Goal: Information Seeking & Learning: Learn about a topic

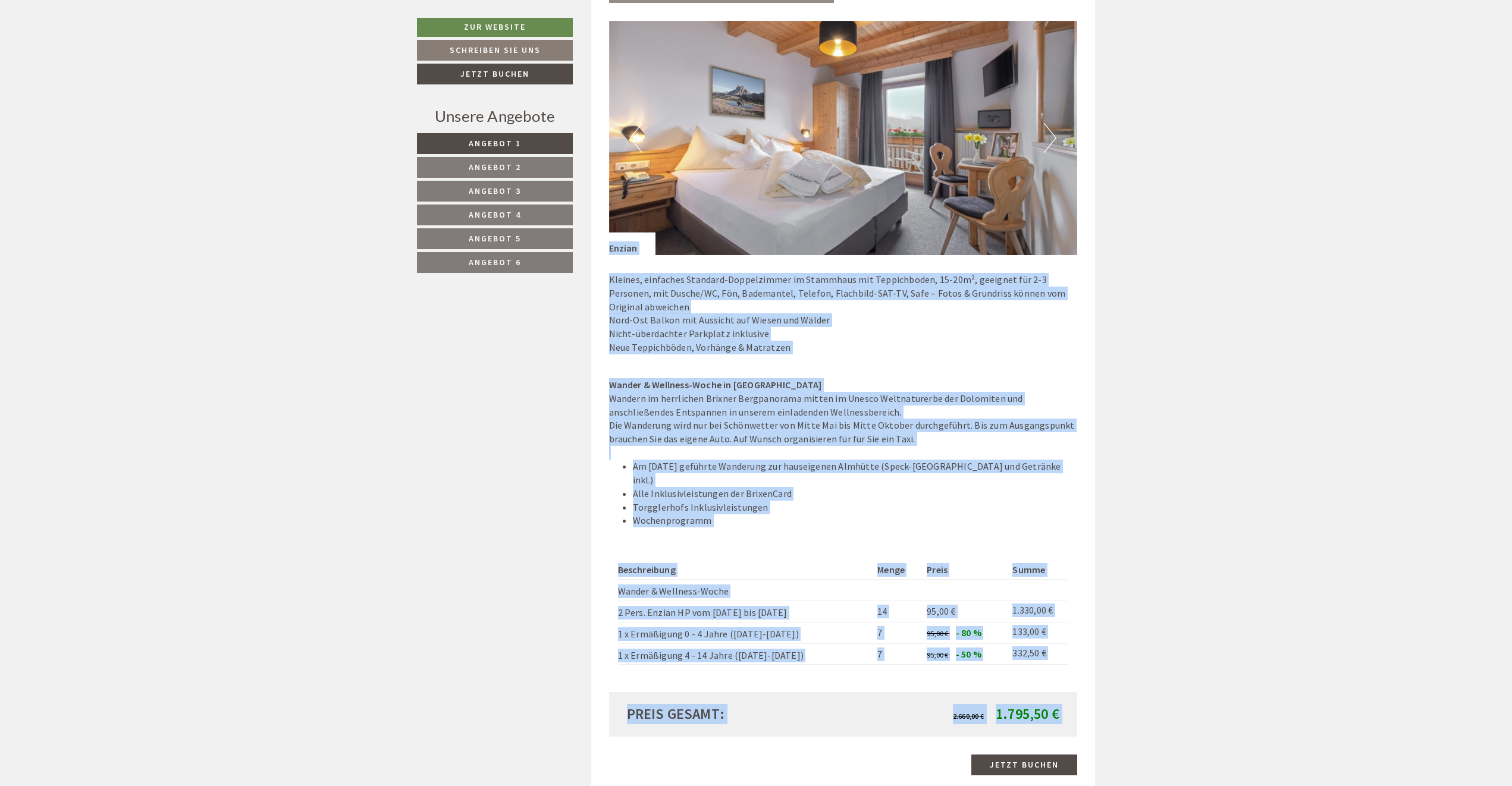
scroll to position [1254, 0]
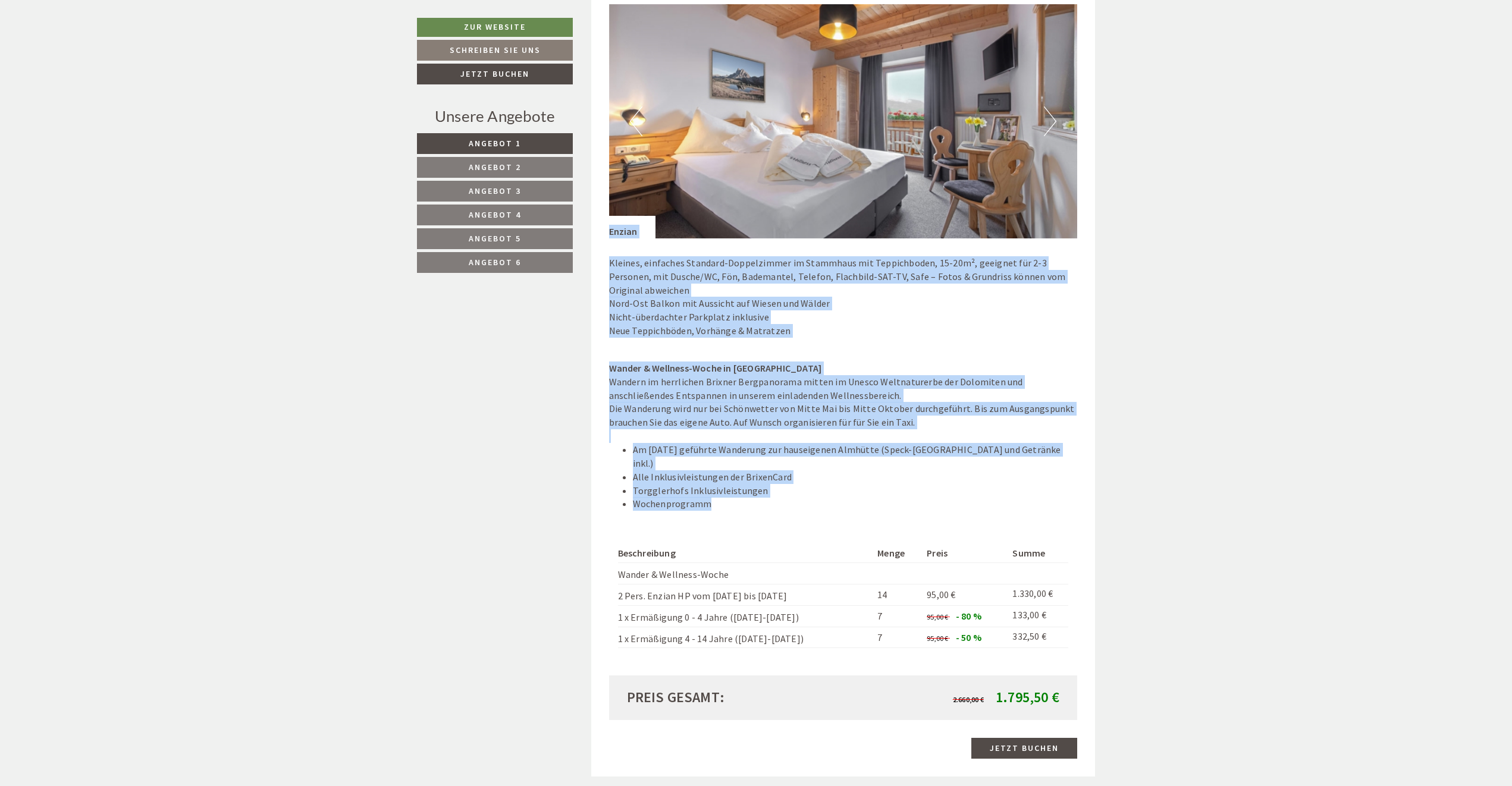
drag, startPoint x: 608, startPoint y: 352, endPoint x: 838, endPoint y: 490, distance: 268.2
click at [838, 490] on div "Previous Next Enzian Nord-Ost Balkon mit Aussicht auf Wiesen und Wälder 14 7" at bounding box center [844, 339] width 469 height 672
copy div "Enzian Kleines, einfaches Standard-Doppelzimmer im Stammhaus mit Teppichboden, …"
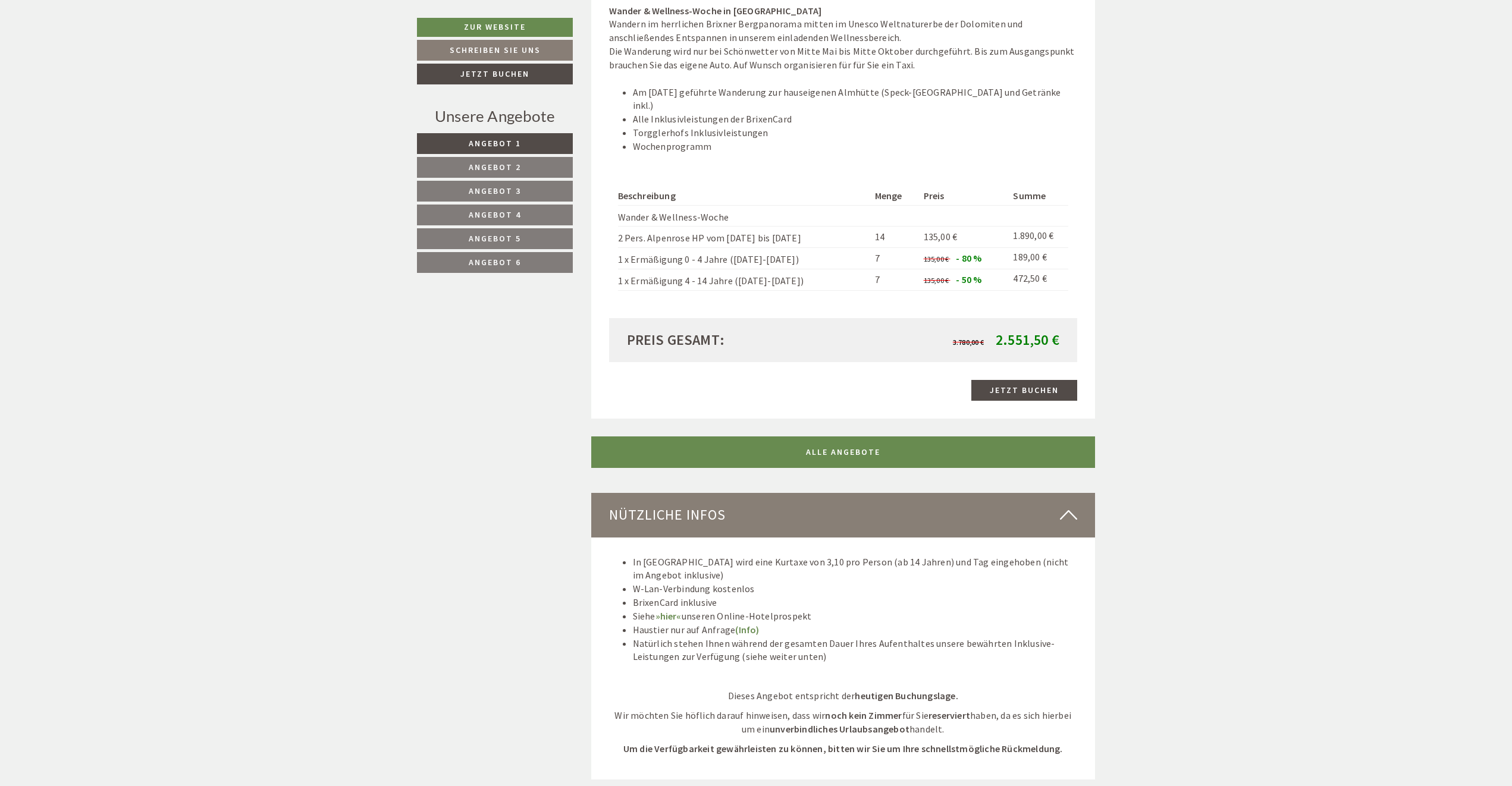
scroll to position [4167, 0]
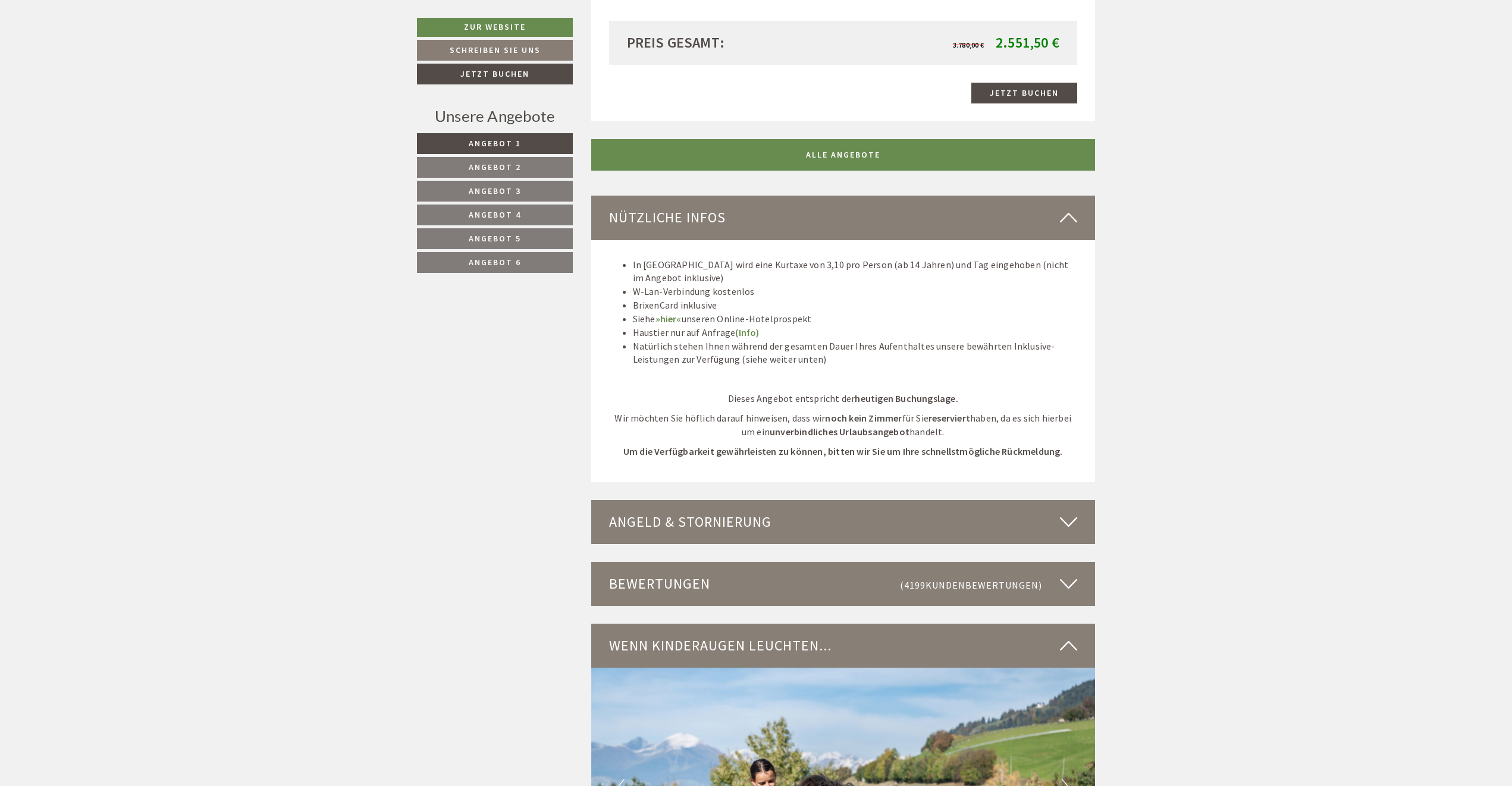
click at [682, 562] on div "Bewertungen (4199 Kundenbewertungen )" at bounding box center [843, 583] width 504 height 44
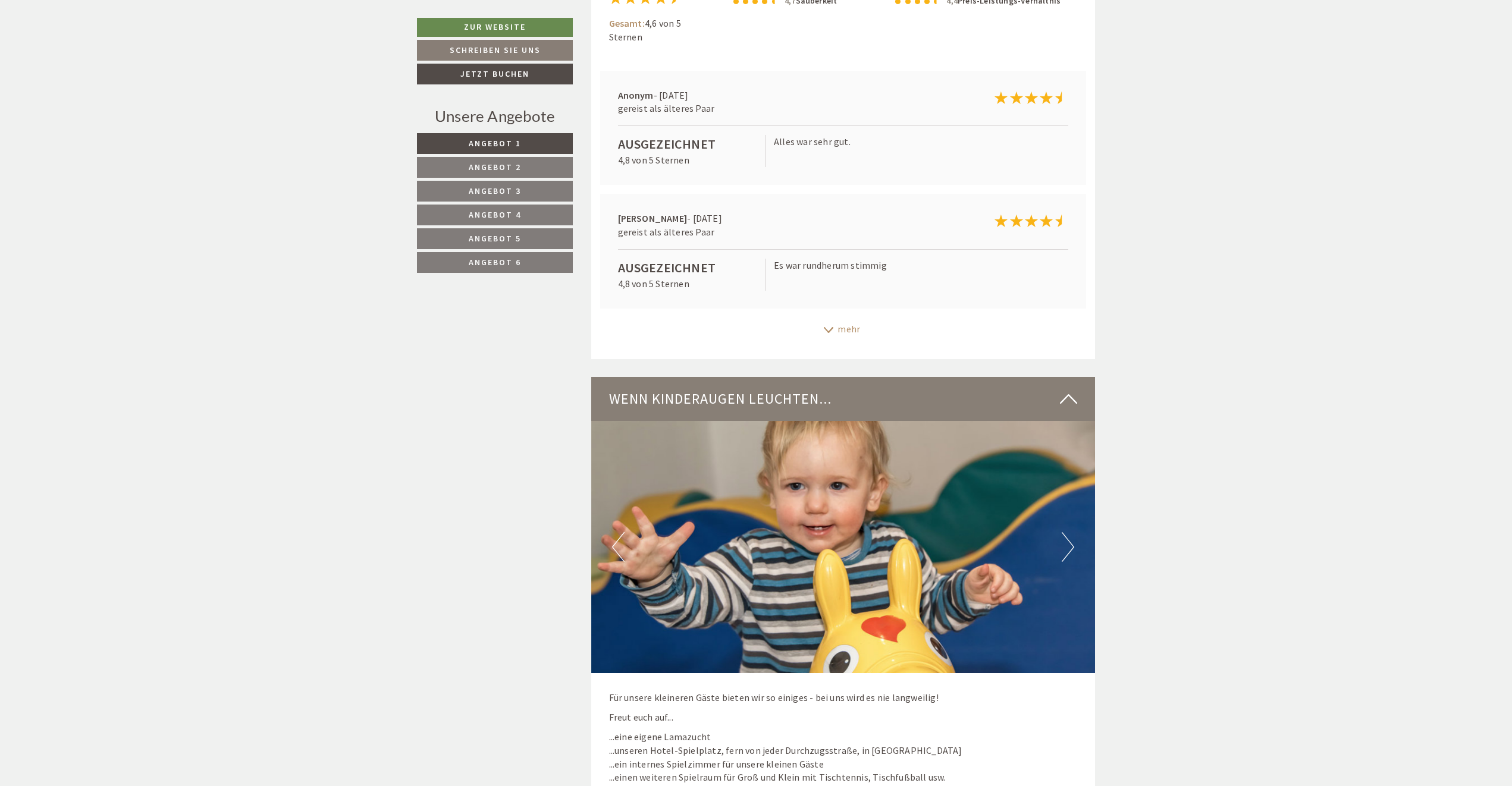
scroll to position [5118, 0]
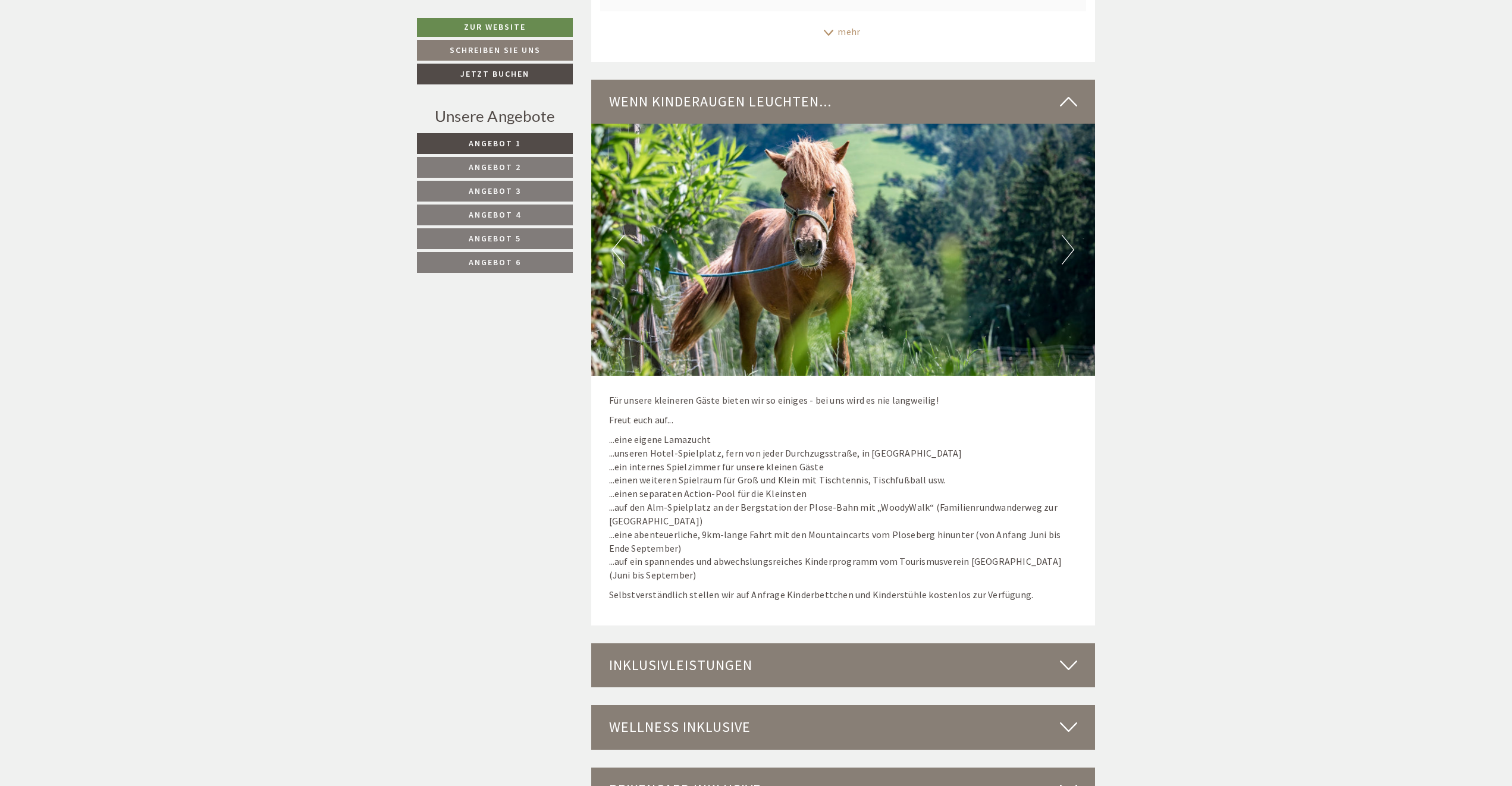
click at [1070, 235] on button "Next" at bounding box center [1068, 250] width 12 height 30
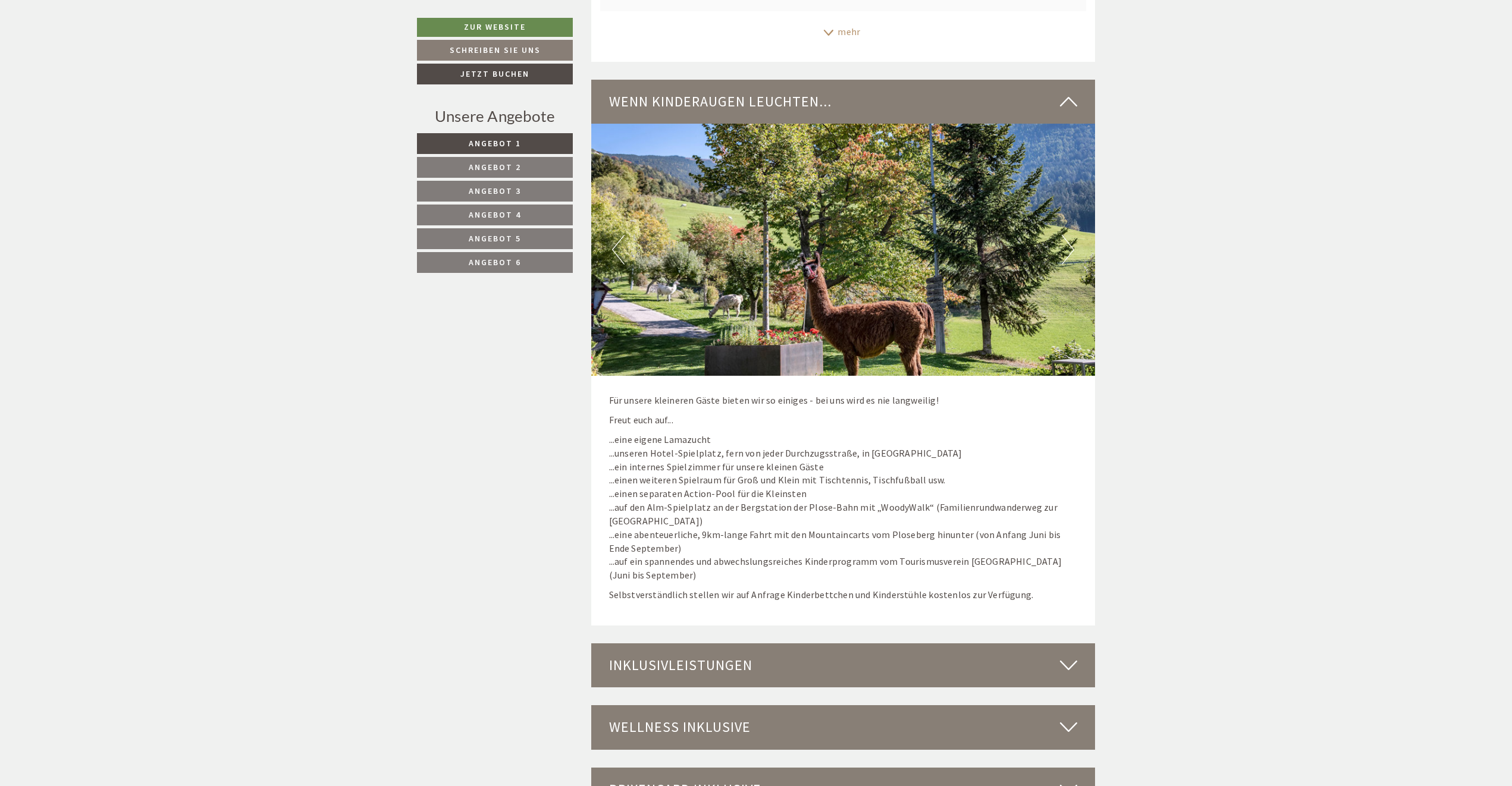
click at [1070, 235] on button "Next" at bounding box center [1068, 250] width 12 height 30
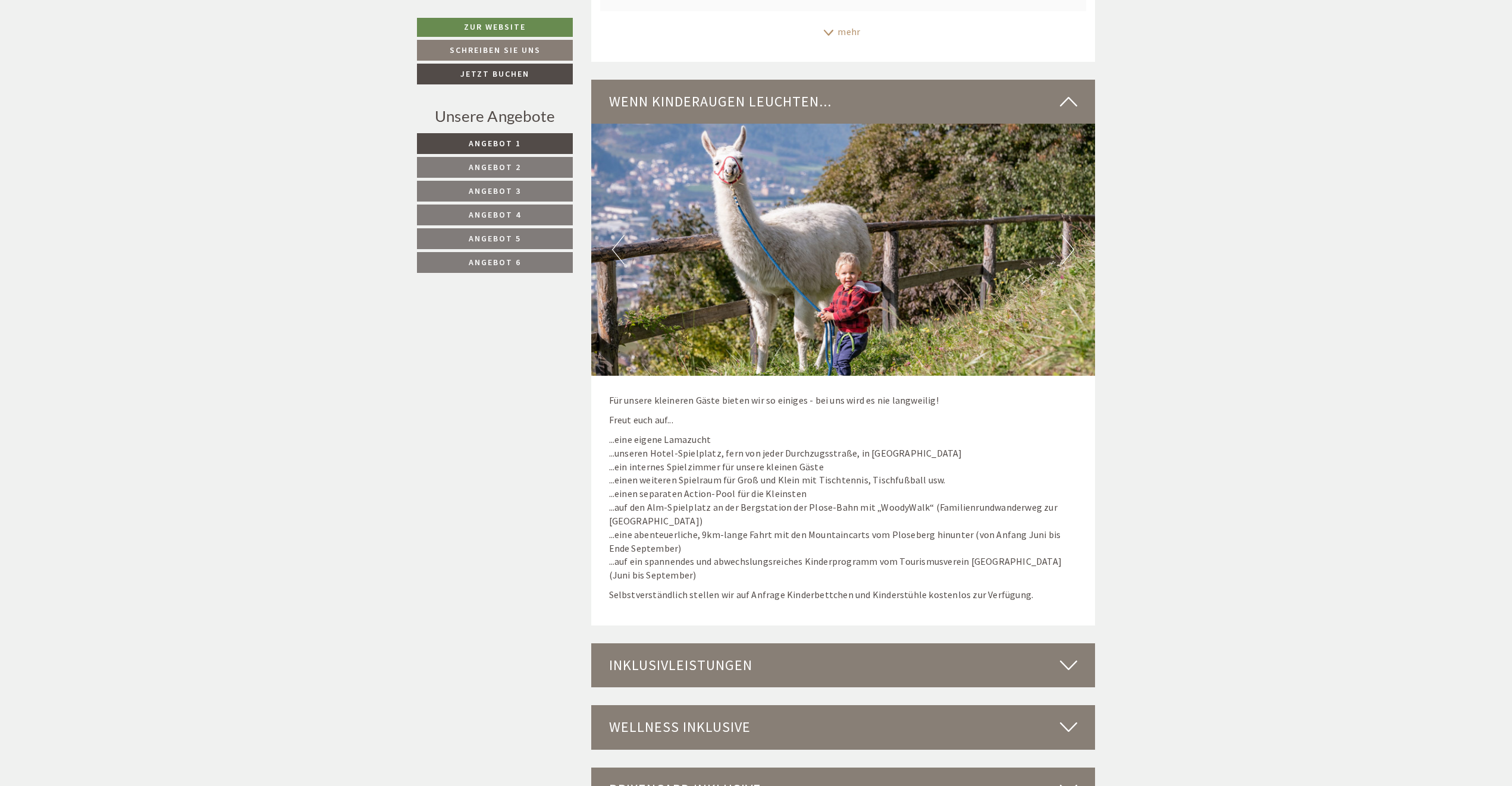
click at [1070, 235] on button "Next" at bounding box center [1068, 250] width 12 height 30
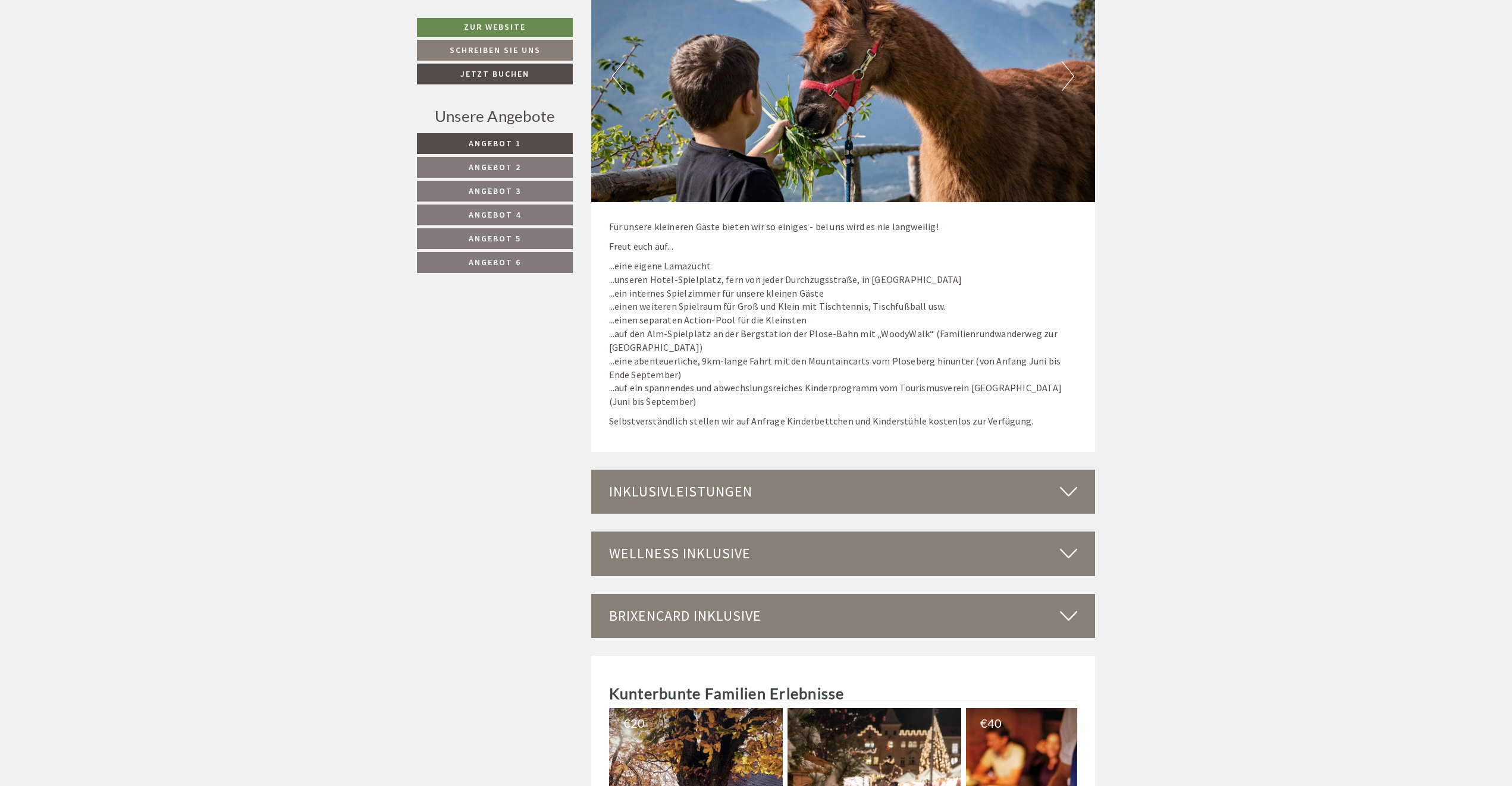
scroll to position [5297, 0]
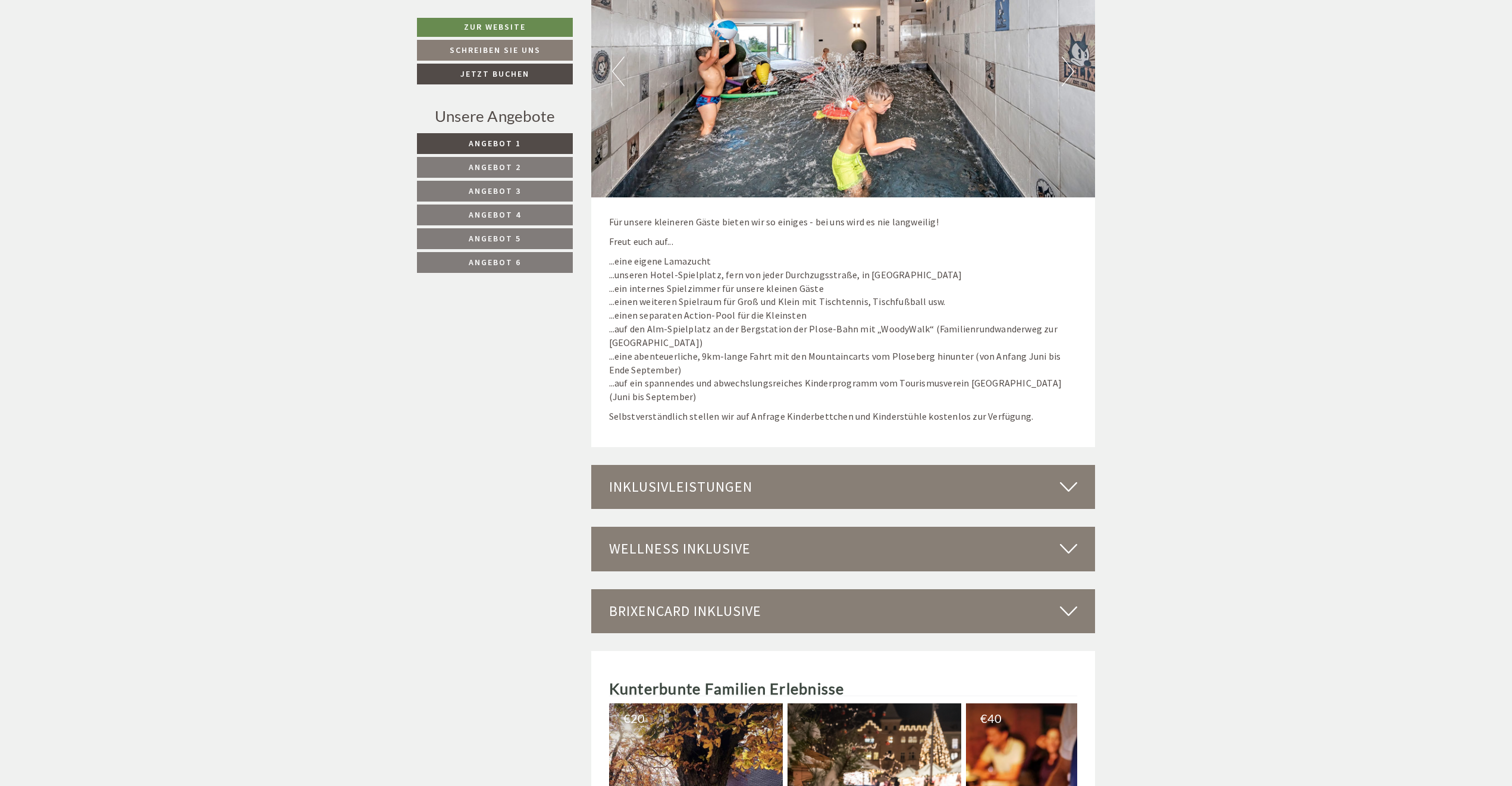
click at [781, 465] on div "Inklusivleistungen" at bounding box center [843, 486] width 504 height 44
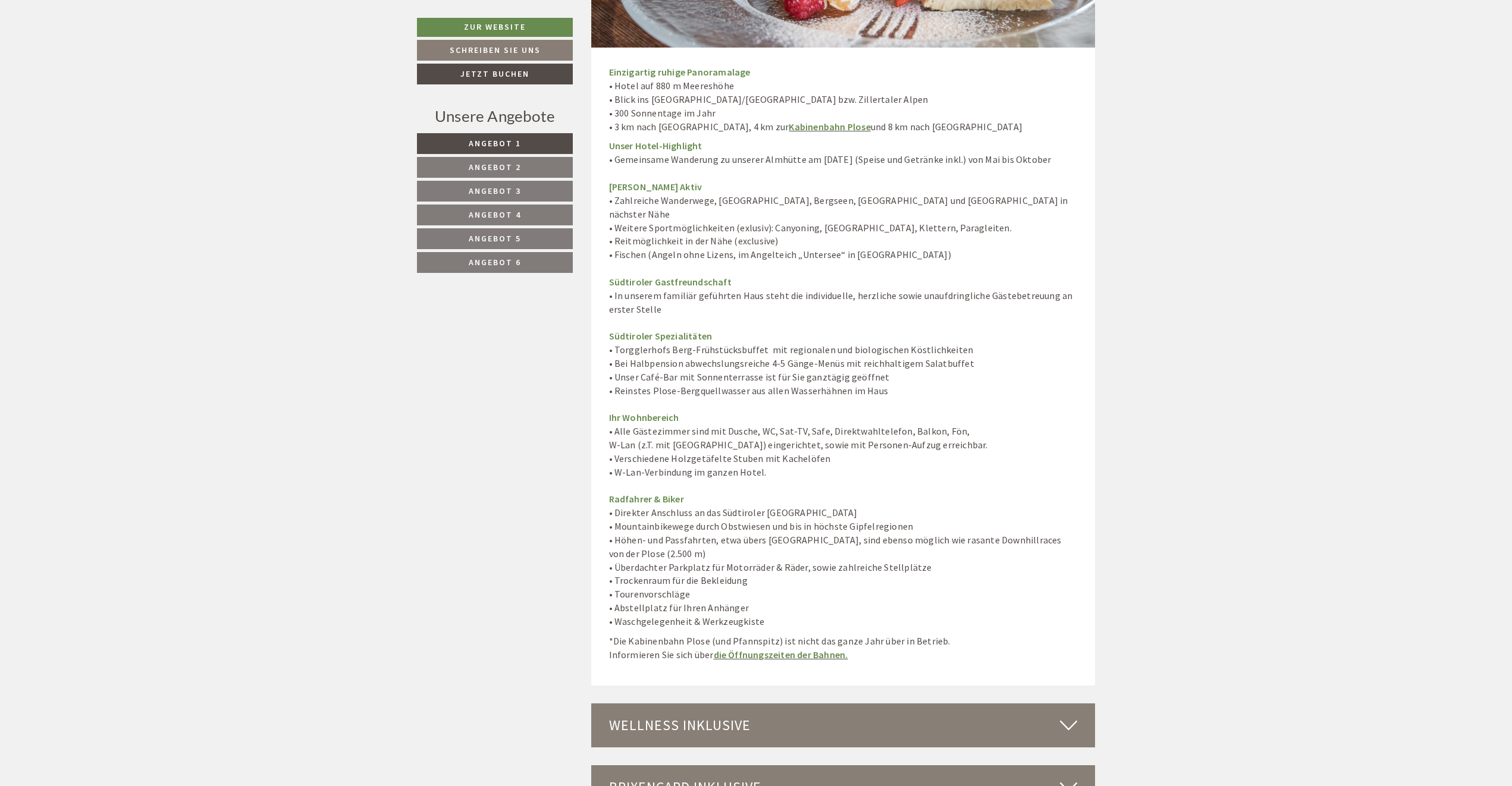
scroll to position [6248, 0]
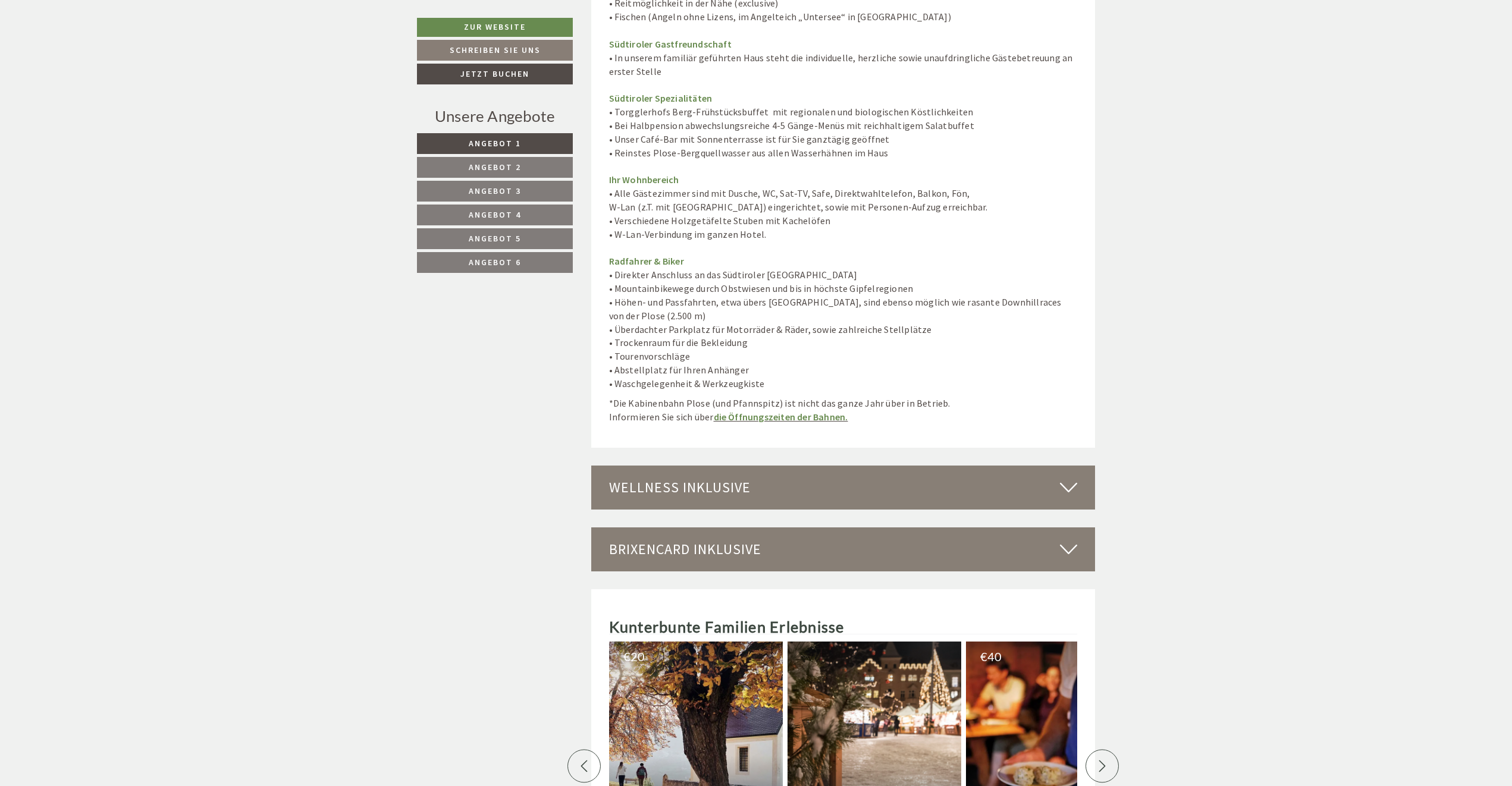
click at [781, 466] on div "Wellness inklusive" at bounding box center [843, 487] width 504 height 44
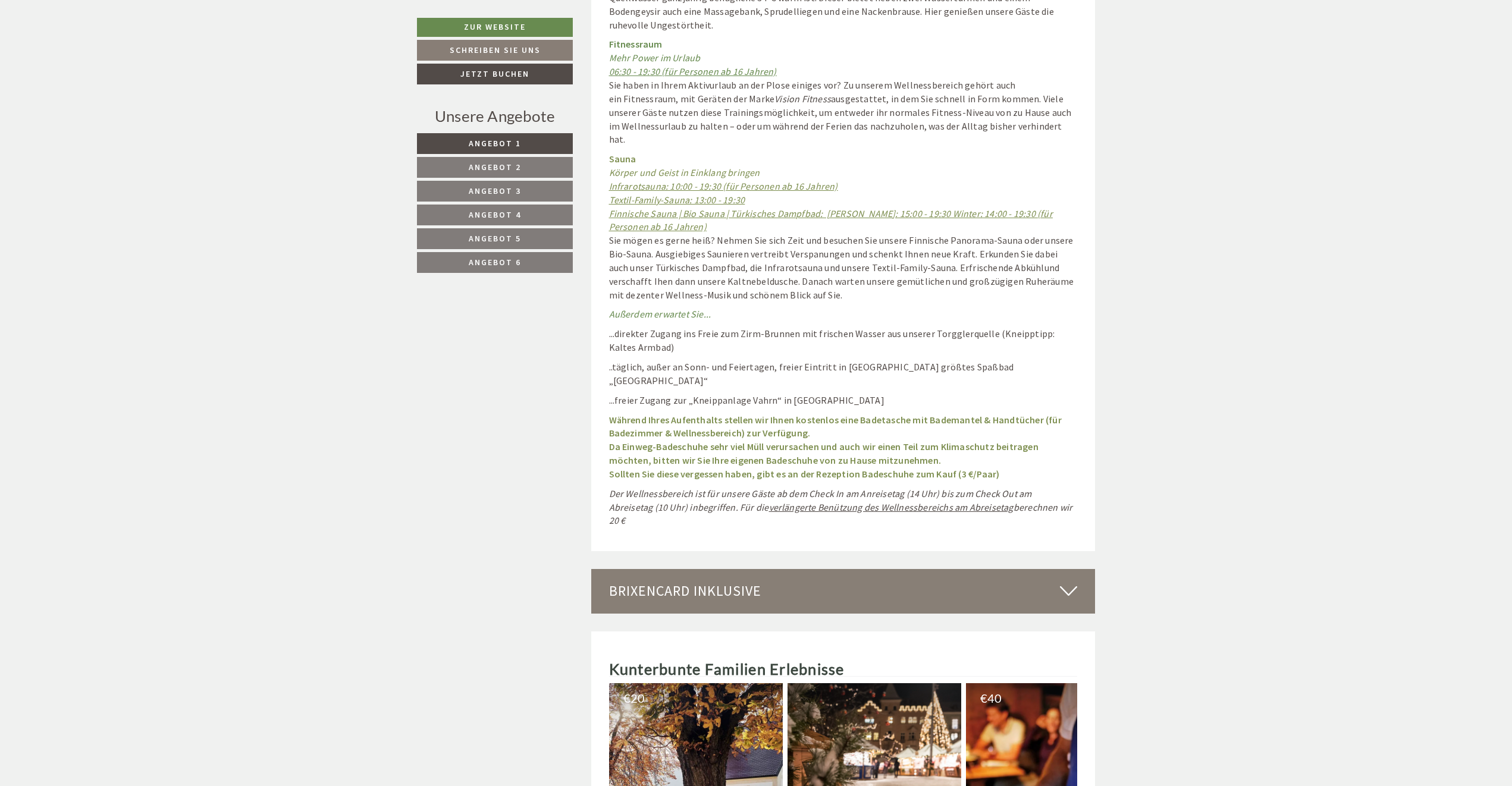
scroll to position [7437, 0]
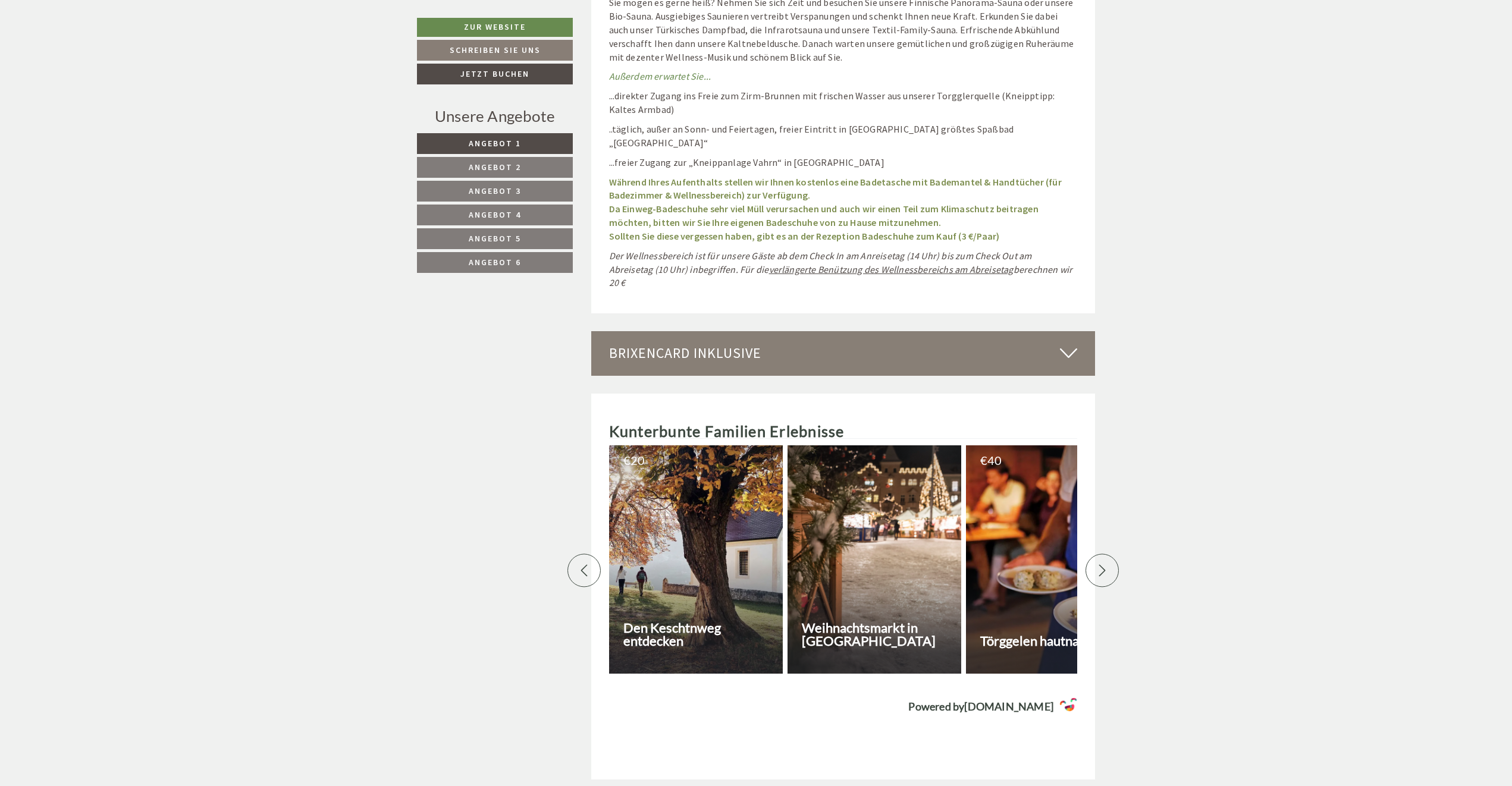
click at [732, 331] on div "BrixenCard inklusive" at bounding box center [843, 352] width 504 height 44
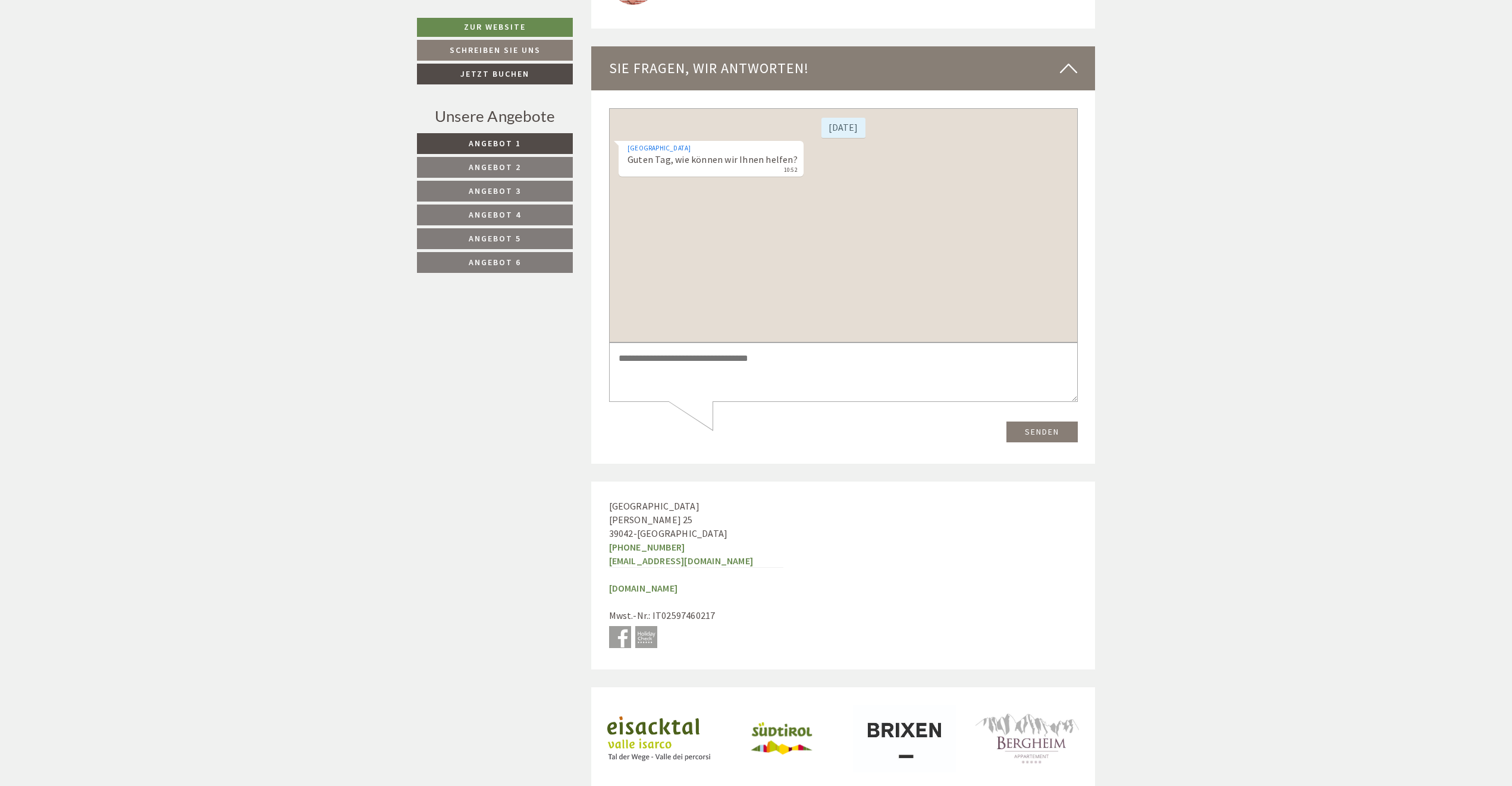
scroll to position [9158, 0]
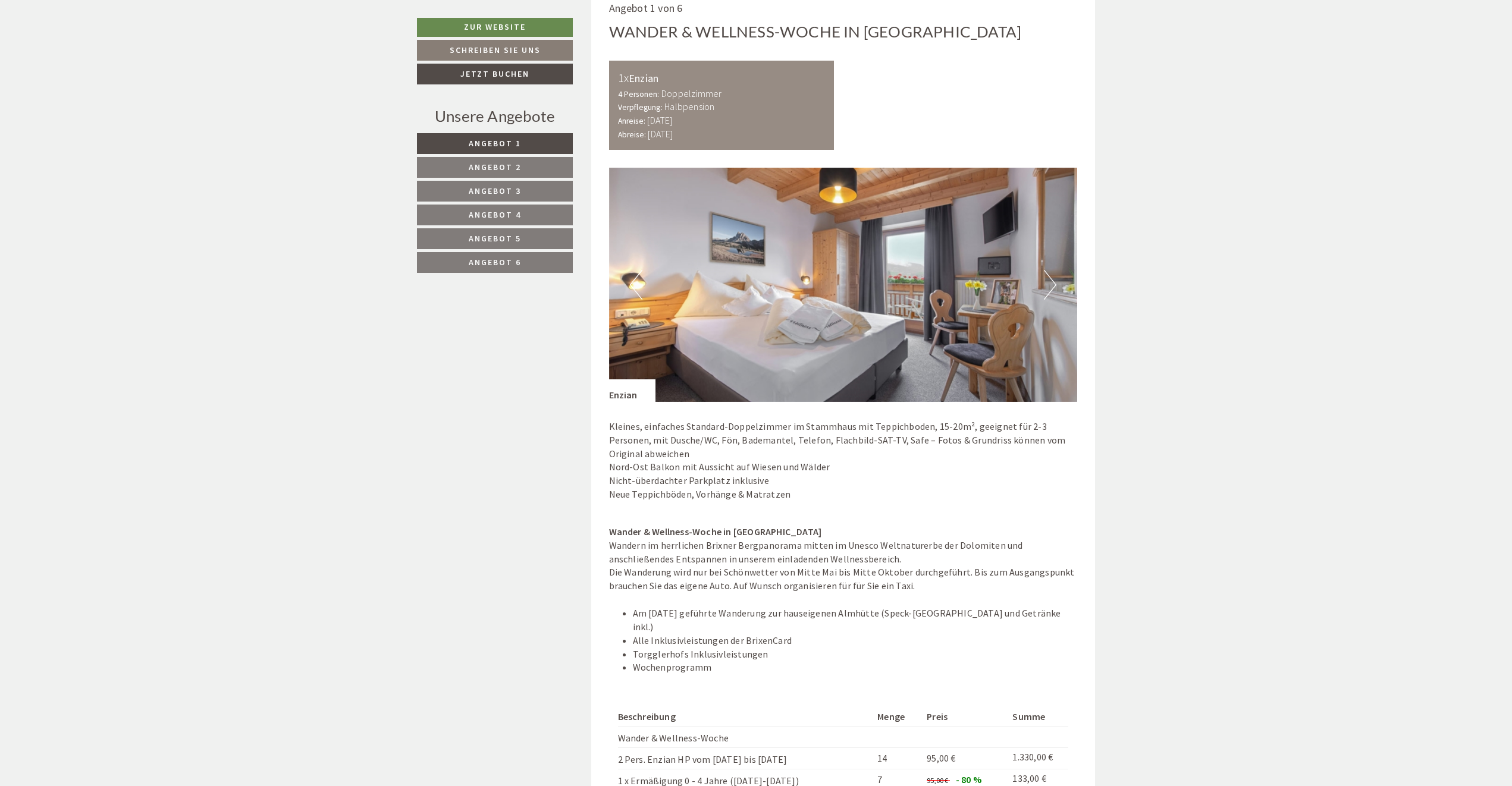
scroll to position [1249, 0]
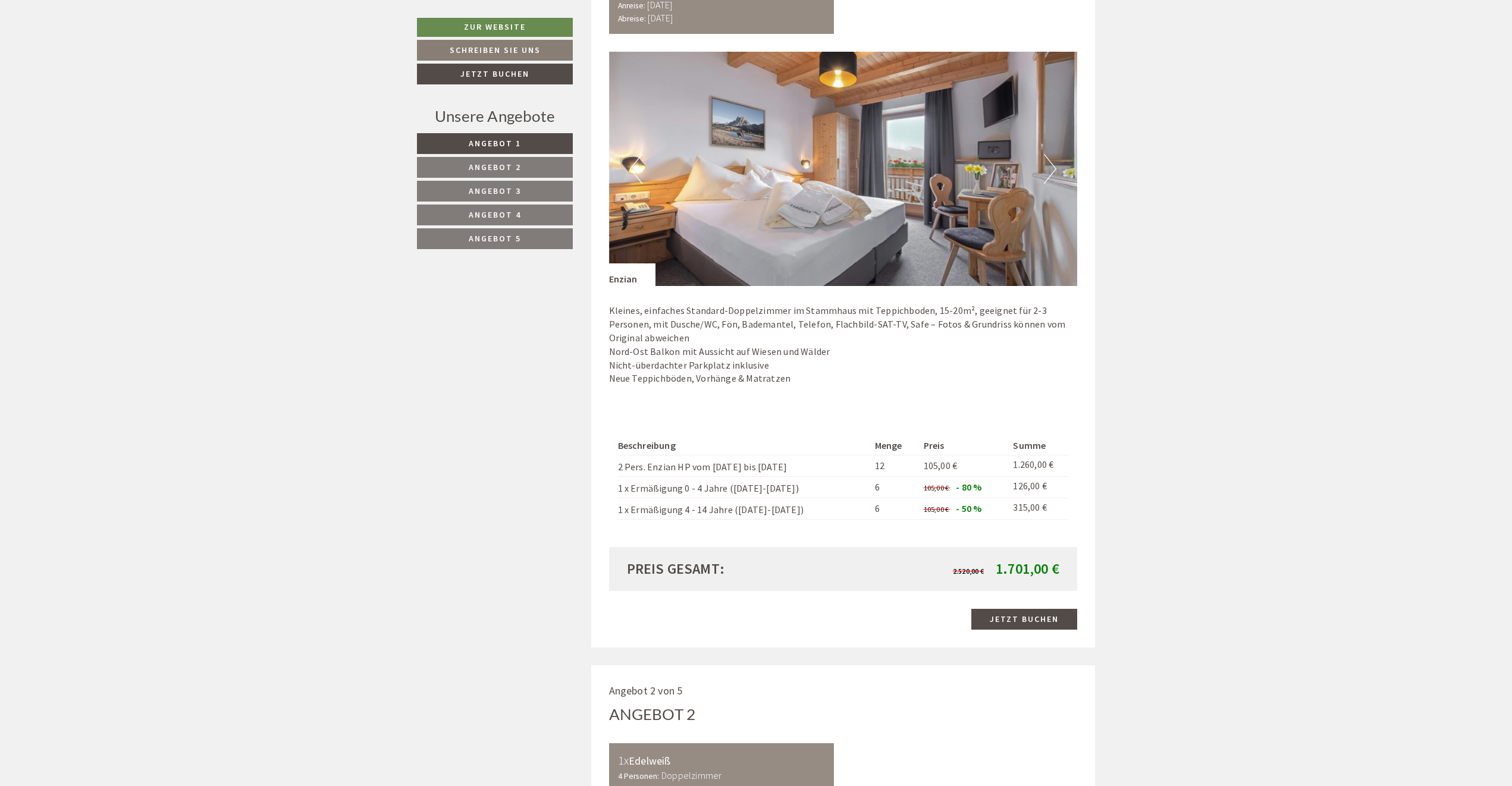
scroll to position [1010, 0]
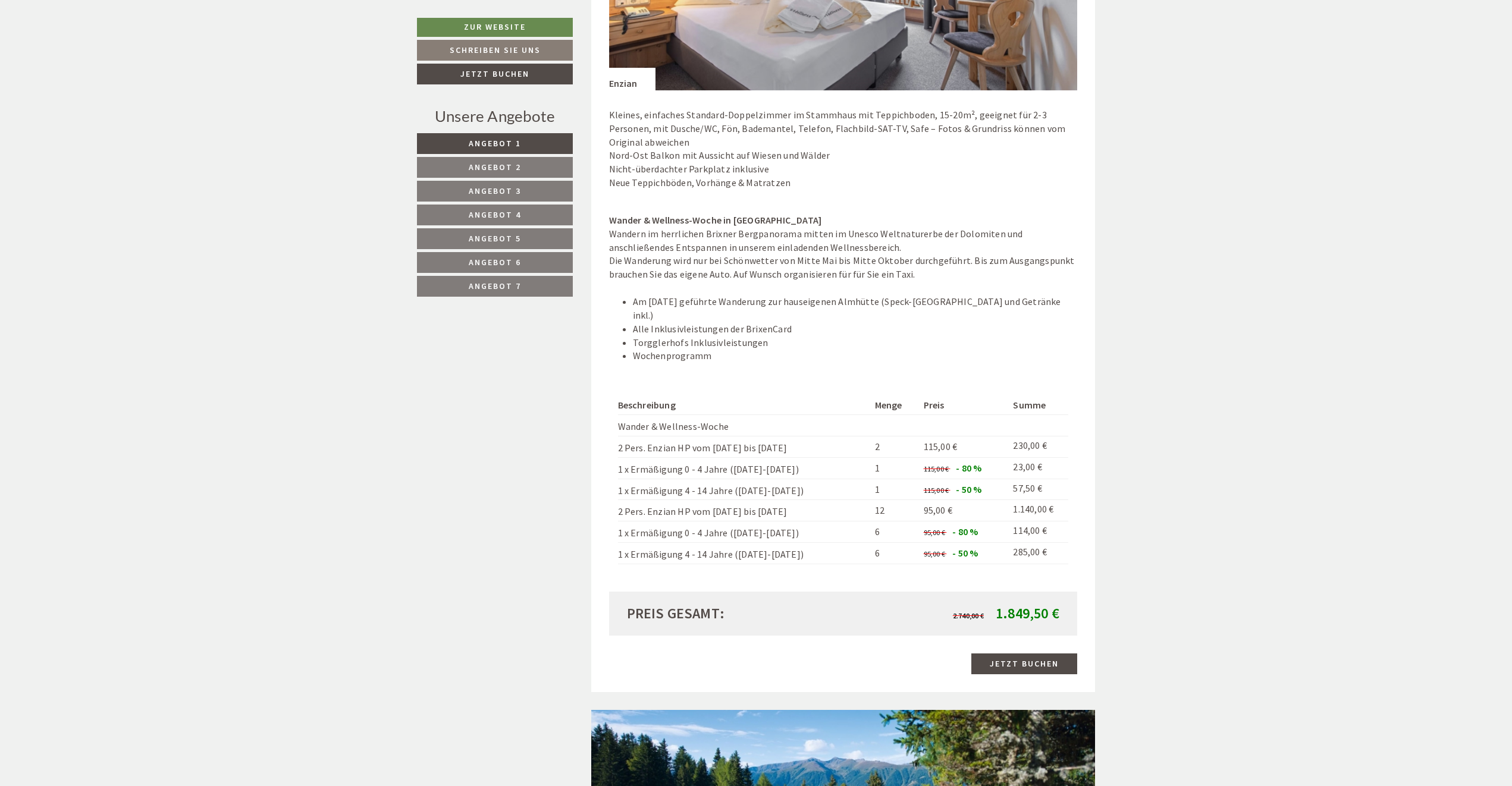
scroll to position [1427, 0]
